Goal: Navigation & Orientation: Find specific page/section

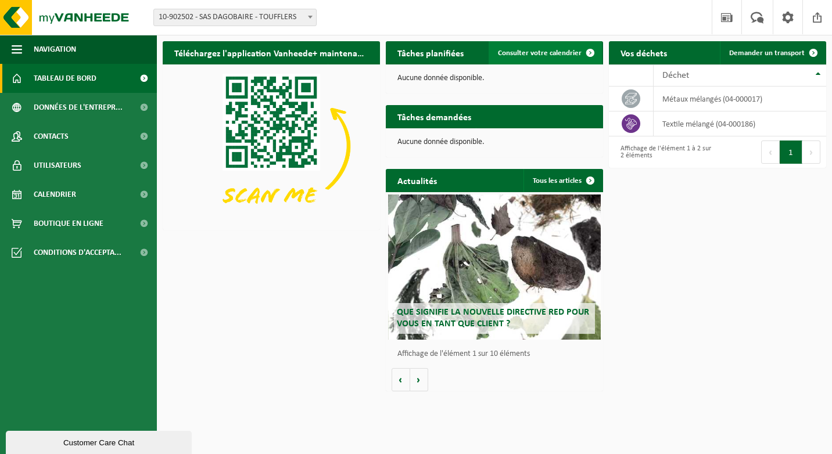
click at [580, 50] on span at bounding box center [590, 52] width 23 height 23
